Goal: Complete application form: Complete application form

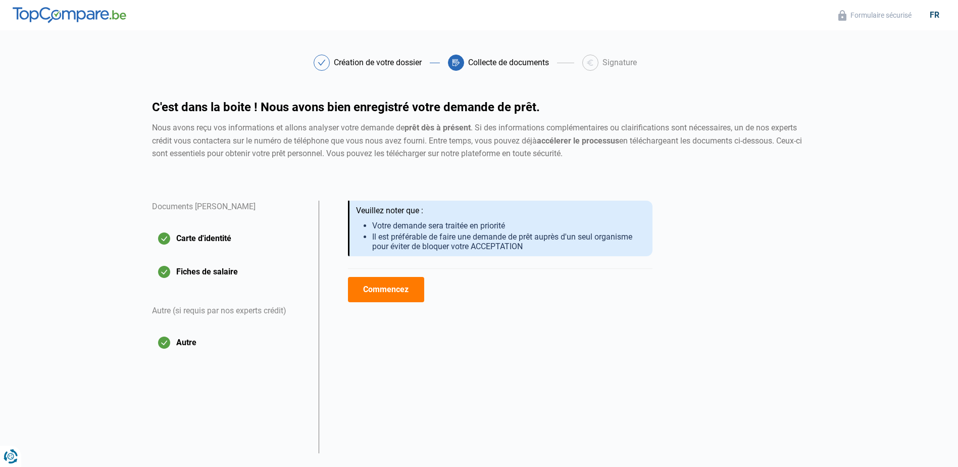
click at [61, 16] on img at bounding box center [70, 15] width 114 height 16
click at [388, 295] on button "Commencez" at bounding box center [386, 289] width 76 height 25
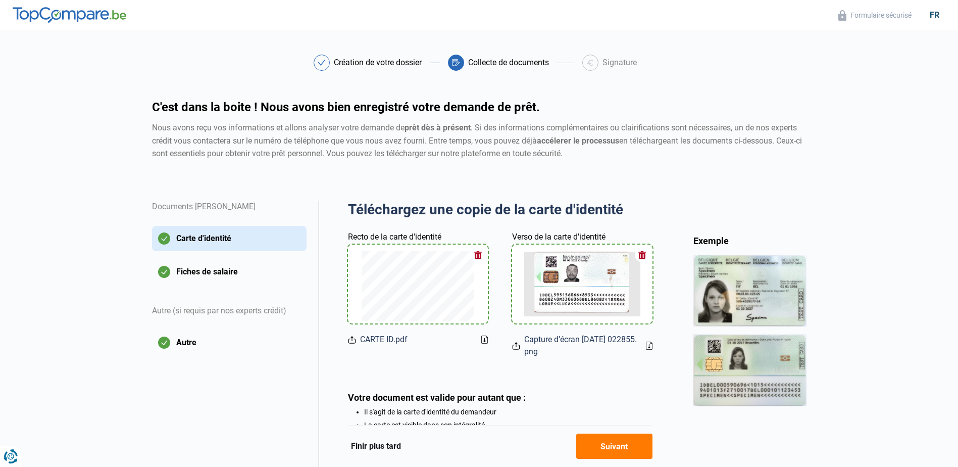
click at [617, 445] on button "Suivant" at bounding box center [614, 445] width 76 height 25
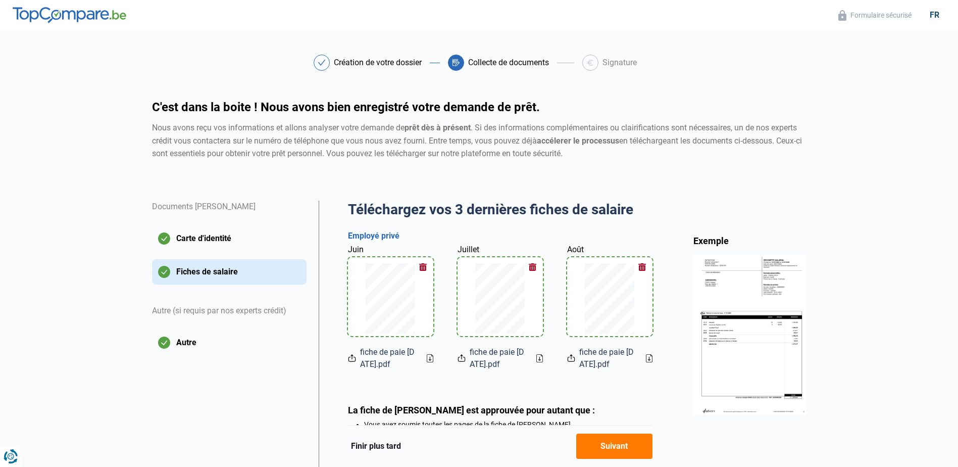
click at [428, 358] on icon at bounding box center [430, 358] width 7 height 8
click at [540, 358] on icon at bounding box center [539, 358] width 7 height 8
click at [649, 362] on icon at bounding box center [649, 358] width 7 height 8
click at [612, 450] on button "Suivant" at bounding box center [614, 445] width 76 height 25
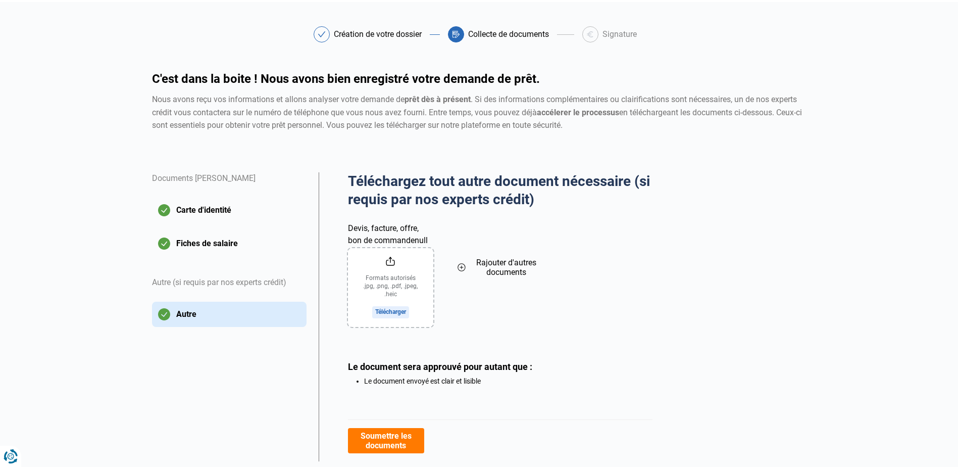
scroll to position [58, 0]
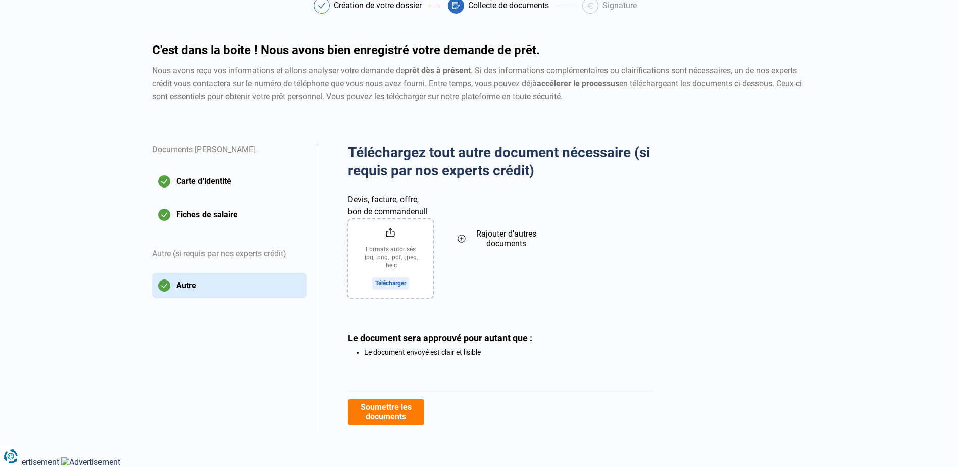
click at [383, 415] on button "Soumettre les documents" at bounding box center [386, 411] width 76 height 25
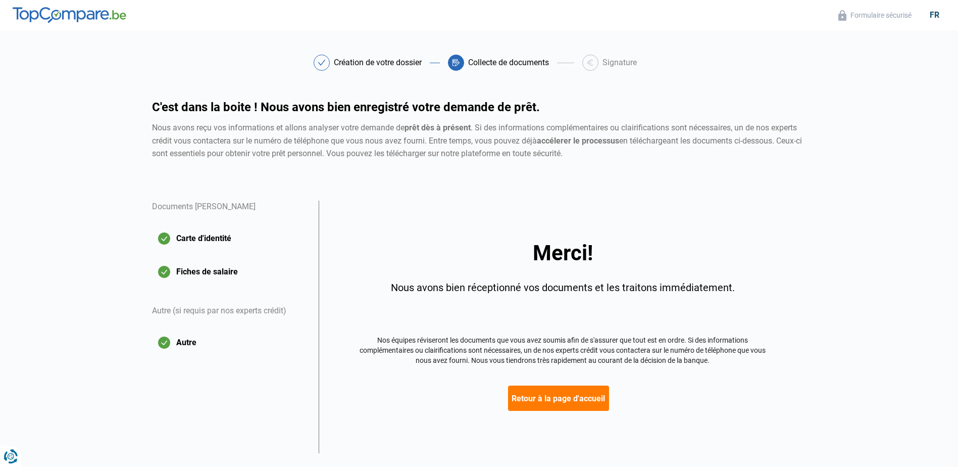
click at [546, 401] on button "Retour à la page d'accueil" at bounding box center [558, 397] width 101 height 25
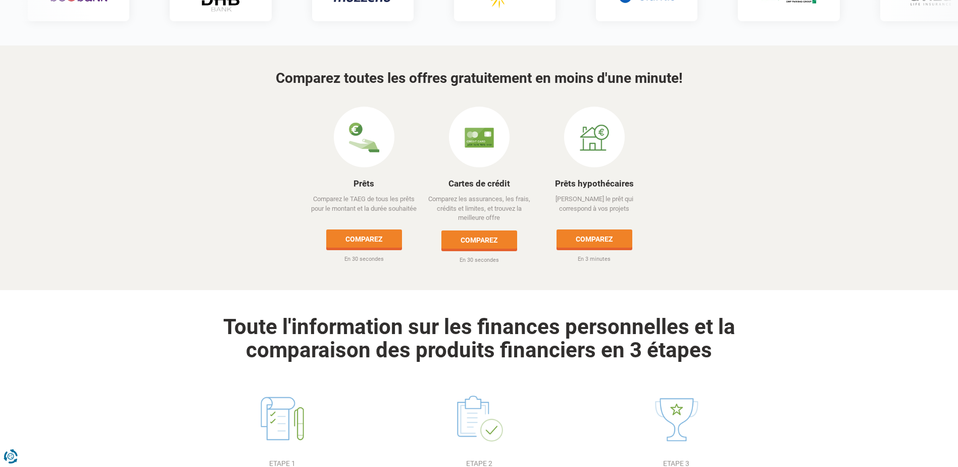
scroll to position [455, 0]
